Goal: Navigation & Orientation: Find specific page/section

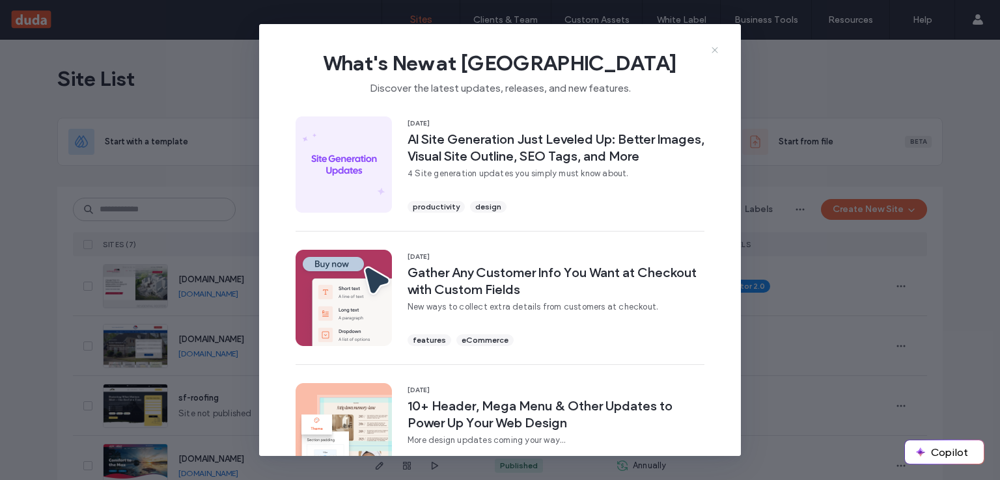
click at [719, 48] on icon at bounding box center [714, 50] width 10 height 10
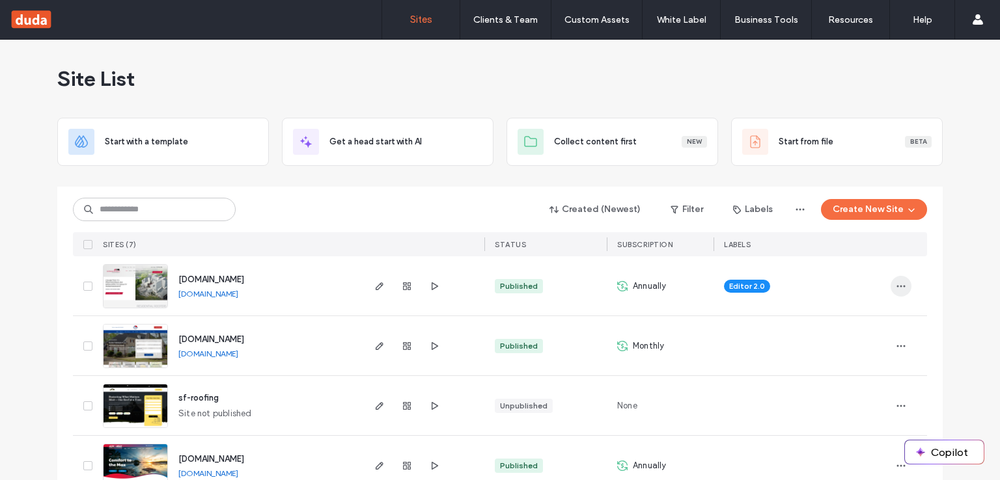
click at [901, 284] on icon "button" at bounding box center [901, 286] width 10 height 10
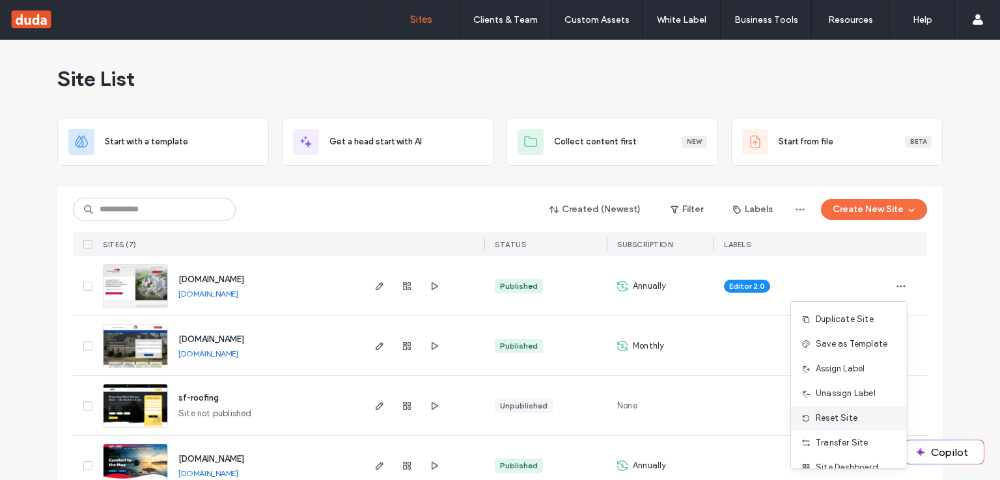
scroll to position [41, 0]
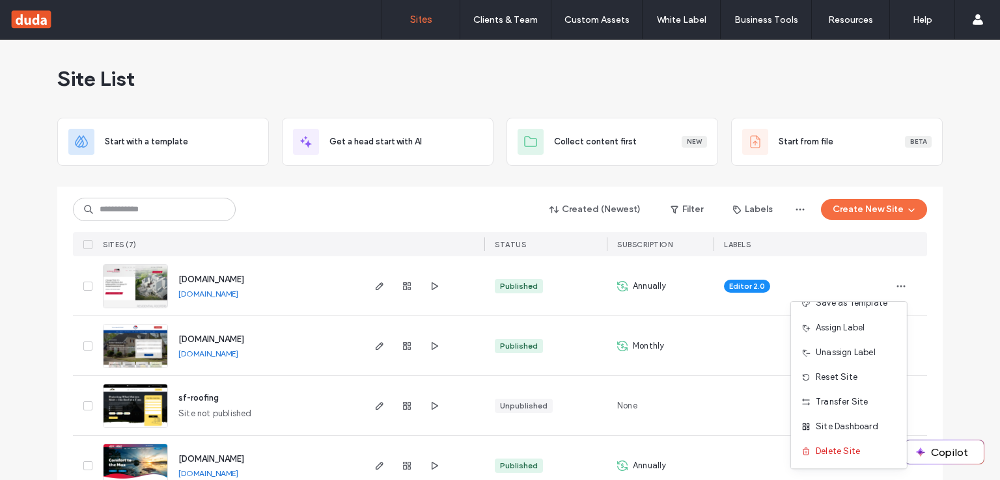
click at [545, 73] on div "Site List" at bounding box center [499, 79] width 885 height 78
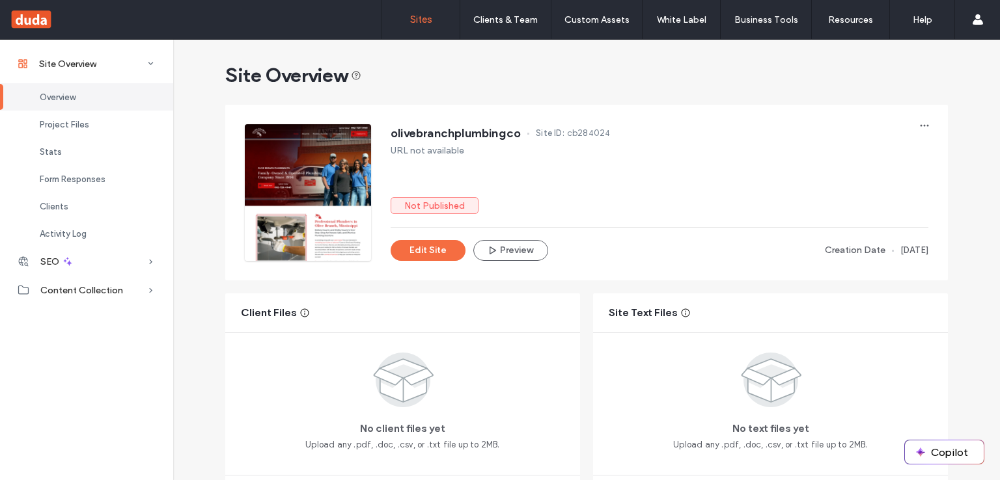
click at [431, 16] on label "Sites" at bounding box center [421, 20] width 22 height 12
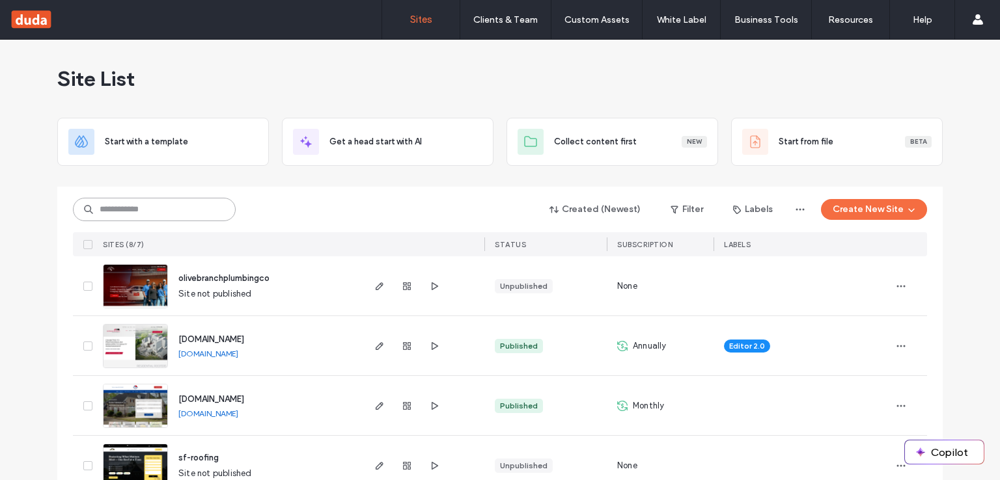
click at [167, 210] on input at bounding box center [154, 209] width 163 height 23
click at [429, 347] on icon "button" at bounding box center [434, 346] width 10 height 10
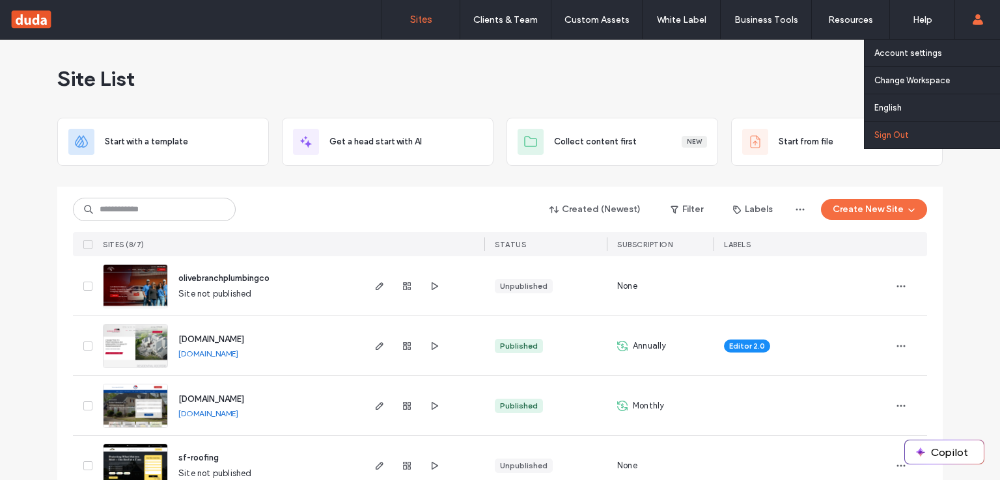
click at [955, 126] on link "Sign Out" at bounding box center [937, 135] width 126 height 27
